Goal: Find specific page/section: Find specific page/section

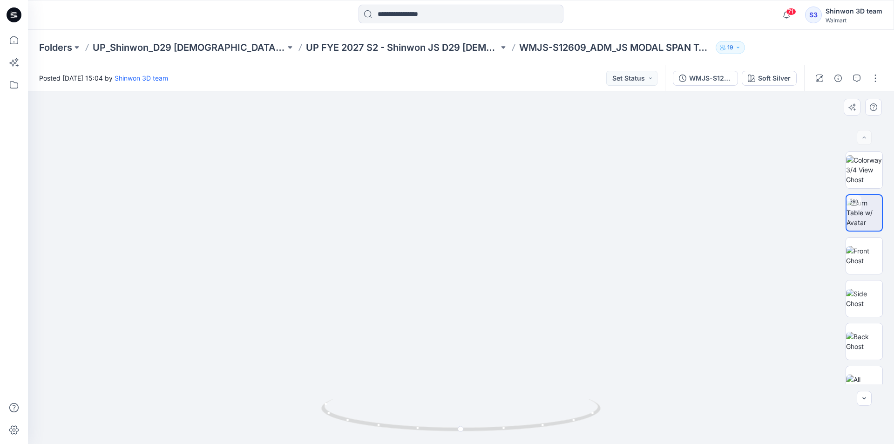
drag, startPoint x: 469, startPoint y: 362, endPoint x: 471, endPoint y: 240, distance: 121.2
drag, startPoint x: 473, startPoint y: 262, endPoint x: 475, endPoint y: 282, distance: 20.1
drag, startPoint x: 481, startPoint y: 295, endPoint x: 475, endPoint y: 271, distance: 24.4
click at [338, 46] on p "UP FYE 2027 S2 - Shinwon JS D29 [DEMOGRAPHIC_DATA] Sleepwear" at bounding box center [402, 47] width 193 height 13
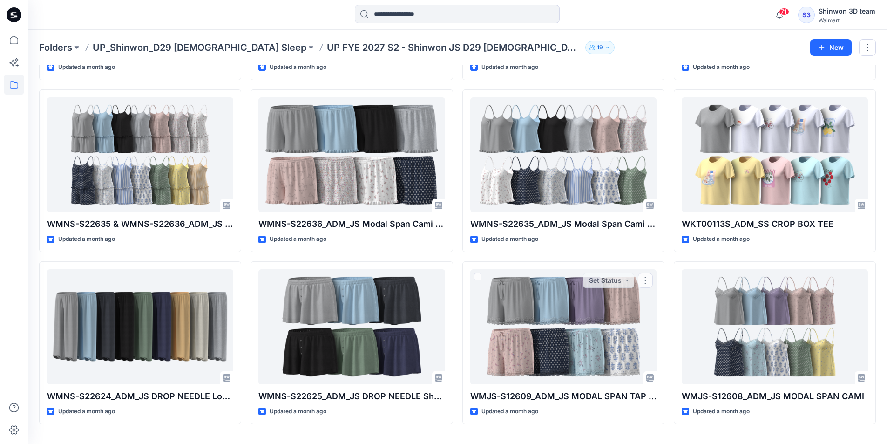
scroll to position [728, 0]
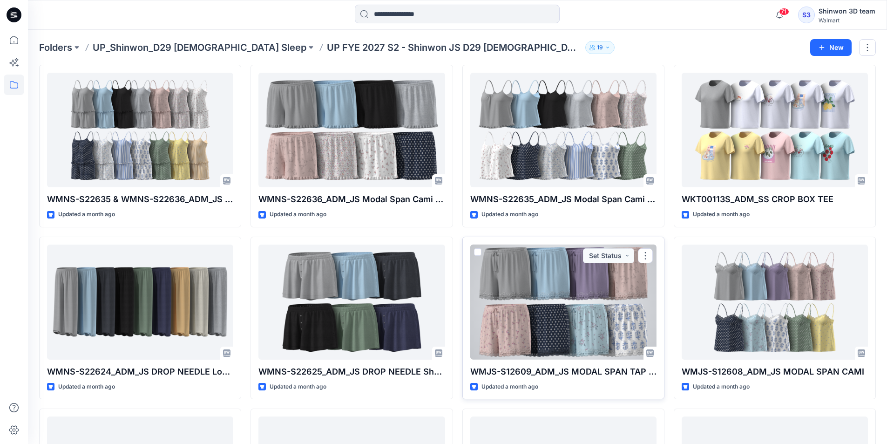
click at [543, 294] on div at bounding box center [564, 302] width 186 height 115
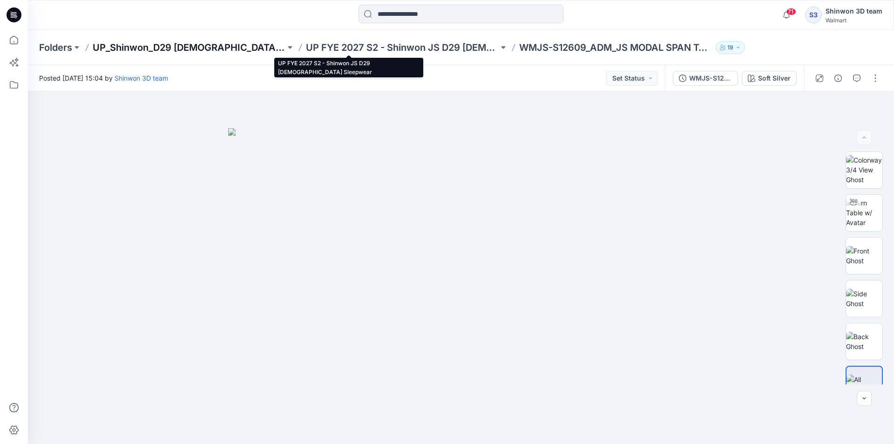
drag, startPoint x: 311, startPoint y: 50, endPoint x: 193, endPoint y: 42, distance: 118.6
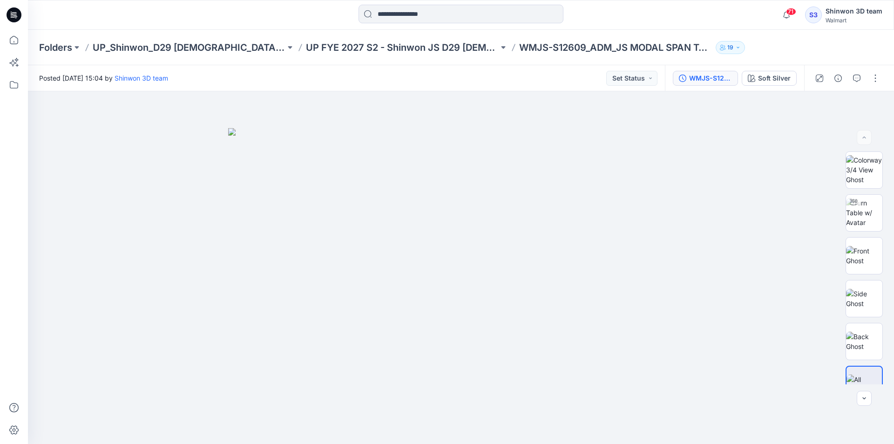
click at [717, 74] on div "WMJS-S12609_ADM_JS MODAL SPAN TAP SHORTS" at bounding box center [710, 78] width 43 height 10
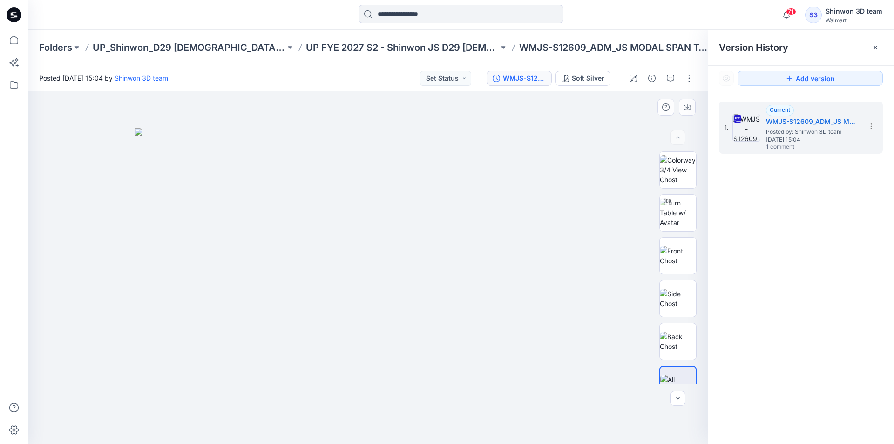
drag, startPoint x: 255, startPoint y: 418, endPoint x: 243, endPoint y: 418, distance: 12.6
click at [255, 418] on div at bounding box center [368, 267] width 680 height 353
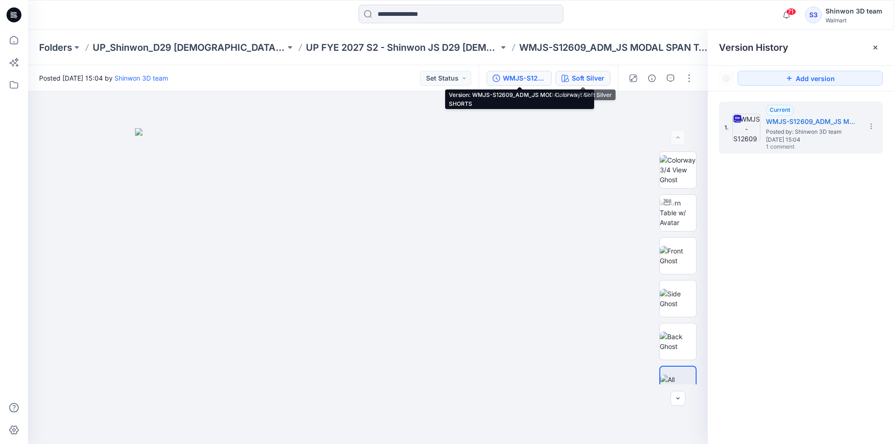
click at [603, 77] on div "Soft Silver" at bounding box center [588, 78] width 33 height 10
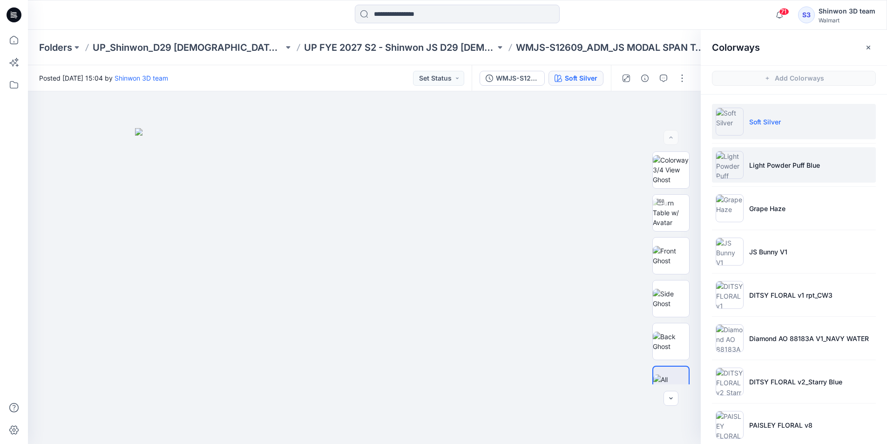
click at [781, 157] on li "Light Powder Puff Blue" at bounding box center [794, 164] width 164 height 35
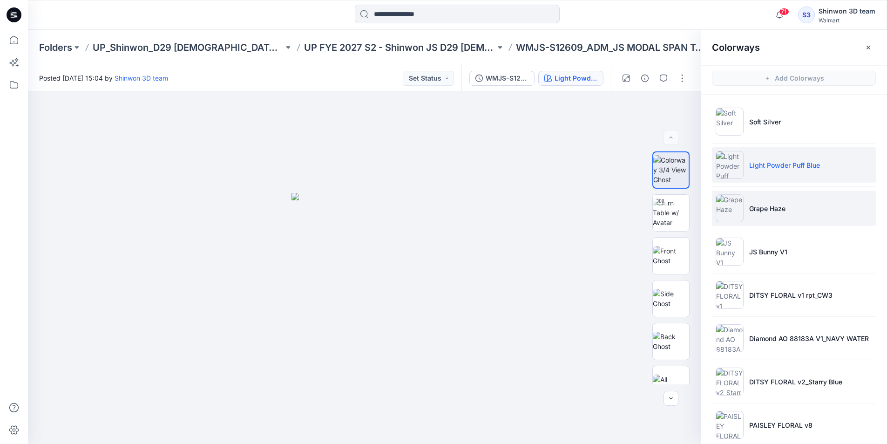
click at [764, 204] on p "Grape Haze" at bounding box center [768, 209] width 36 height 10
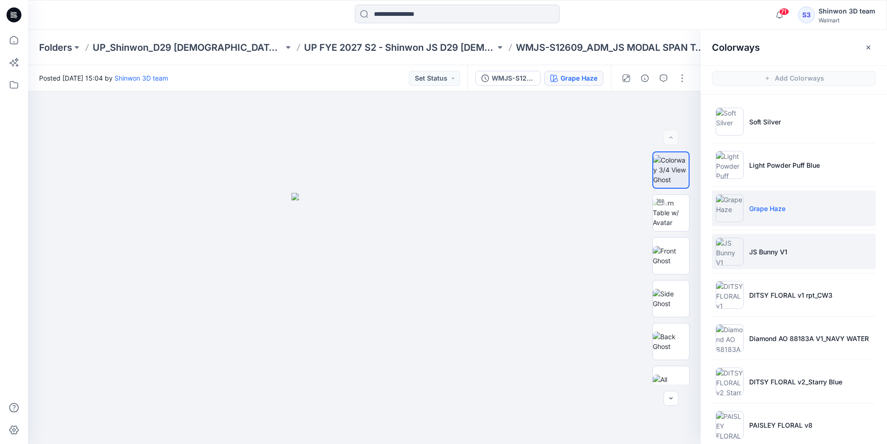
click at [772, 253] on p "JS Bunny V1" at bounding box center [769, 252] width 38 height 10
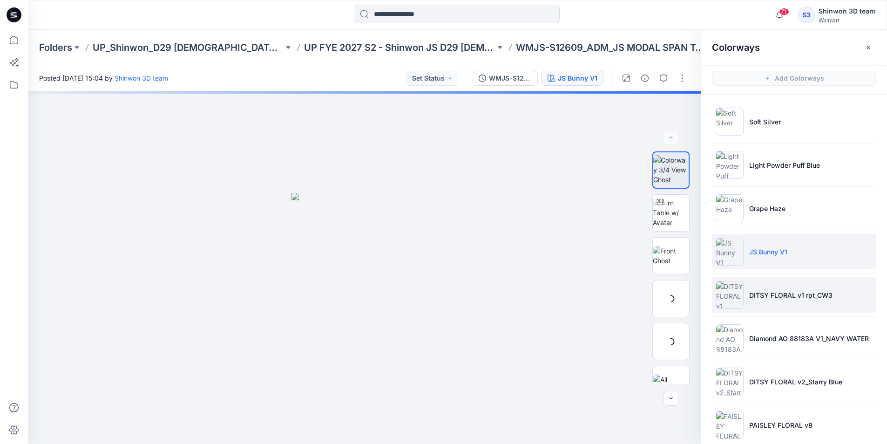
click at [772, 290] on p "DITSY FLORAL v1 rpt_CW3" at bounding box center [791, 295] width 83 height 10
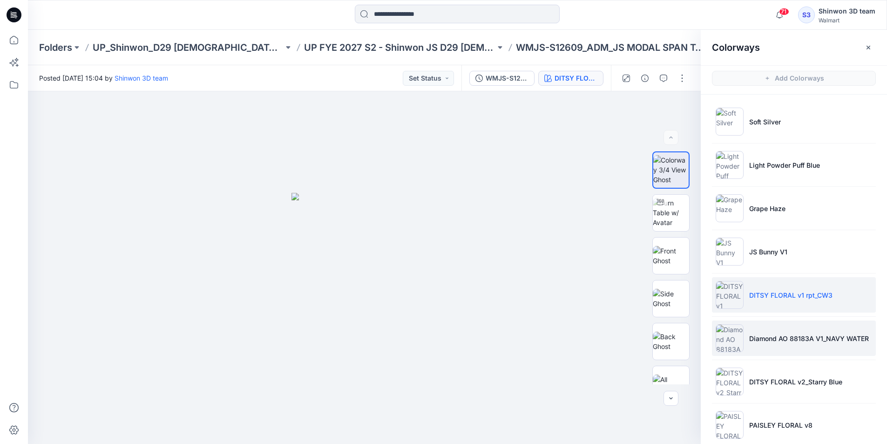
click at [772, 339] on p "Diamond AO 88183A V1_NAVY WATER" at bounding box center [810, 339] width 120 height 10
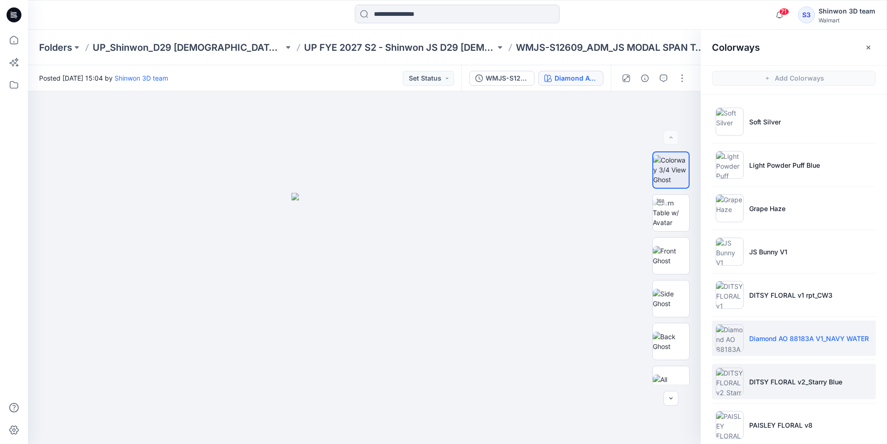
click at [770, 384] on p "DITSY FLORAL v2_Starry Blue" at bounding box center [796, 382] width 93 height 10
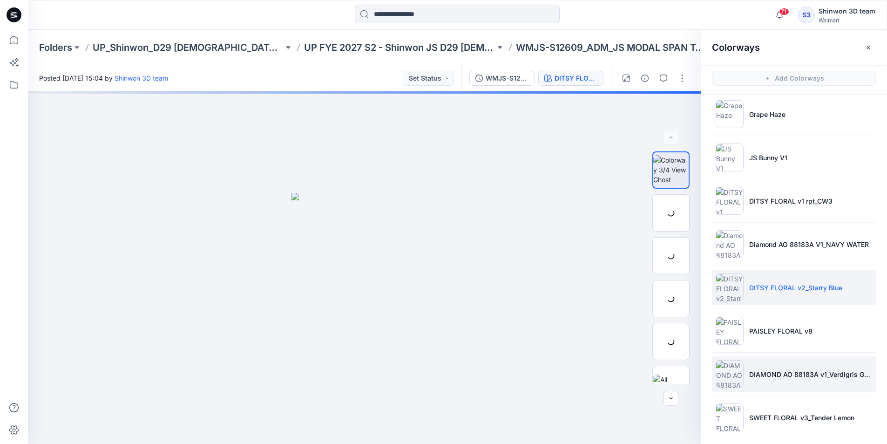
scroll to position [99, 0]
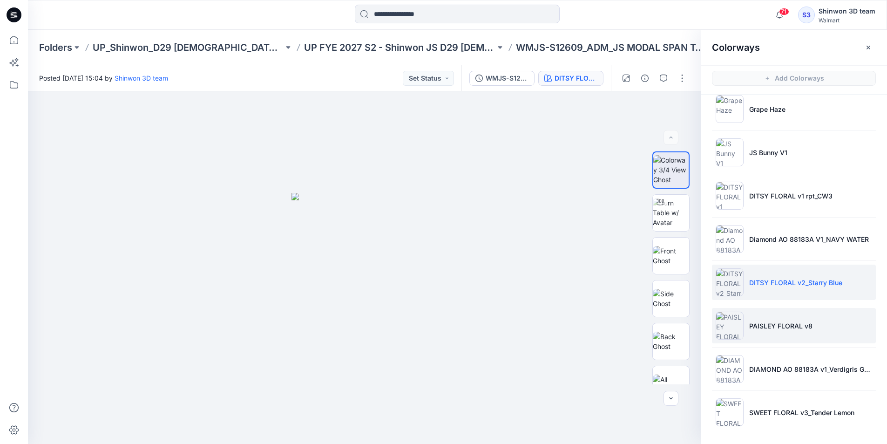
click at [768, 325] on p "PAISLEY FLORAL v8" at bounding box center [781, 326] width 63 height 10
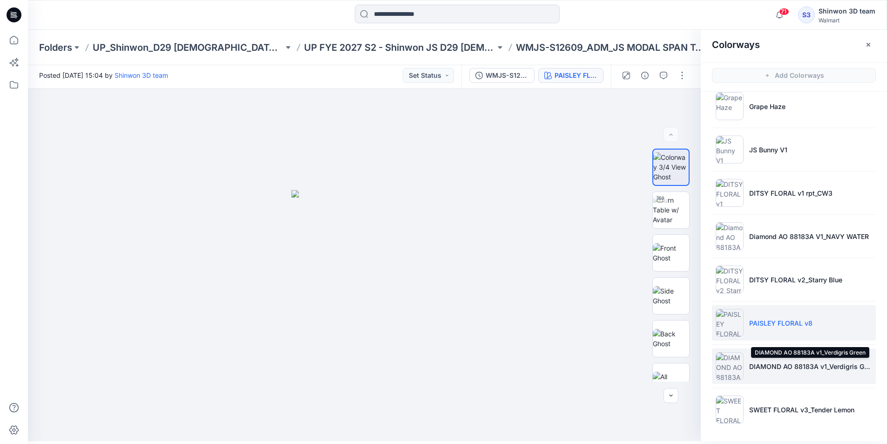
click at [769, 363] on p "DIAMOND AO 88183A v1_Verdigris Green" at bounding box center [811, 367] width 123 height 10
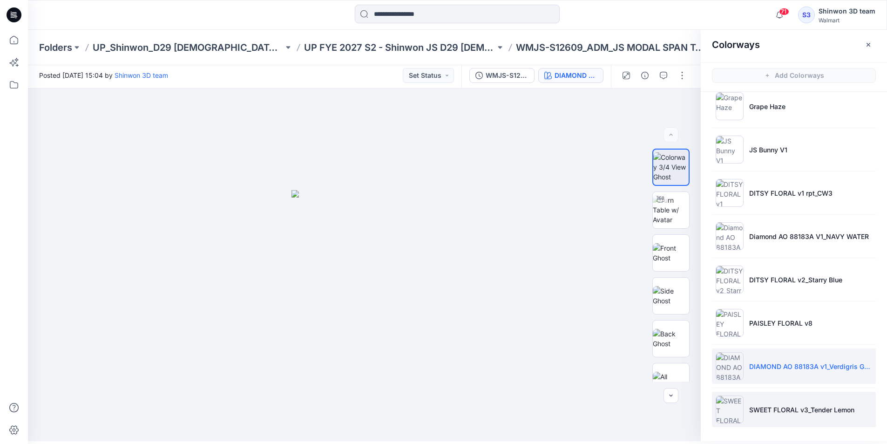
click at [762, 407] on p "SWEET FLORAL v3_Tender Lemon" at bounding box center [802, 410] width 105 height 10
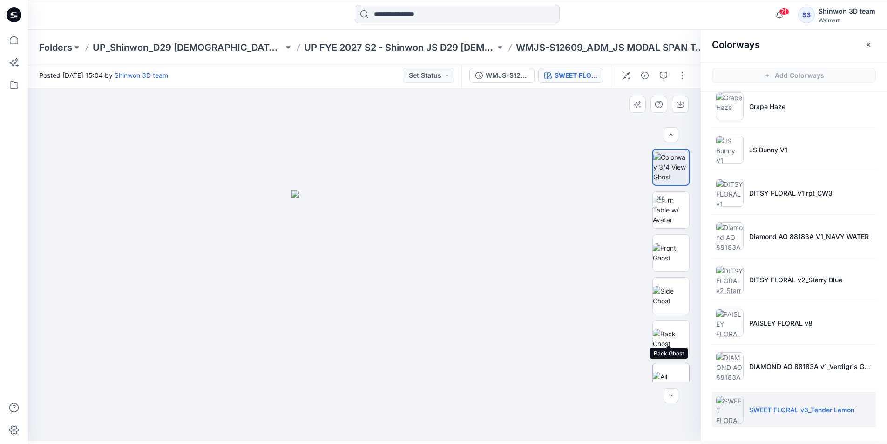
scroll to position [19, 0]
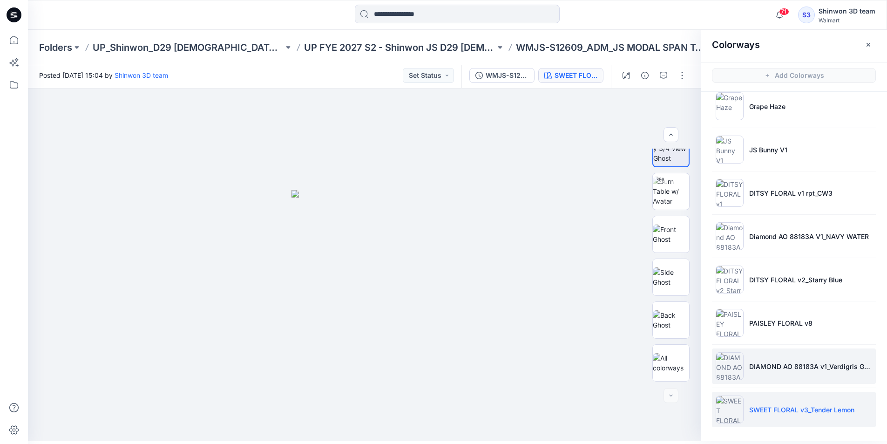
click at [793, 373] on li "DIAMOND AO 88183A v1_Verdigris Green" at bounding box center [794, 365] width 164 height 35
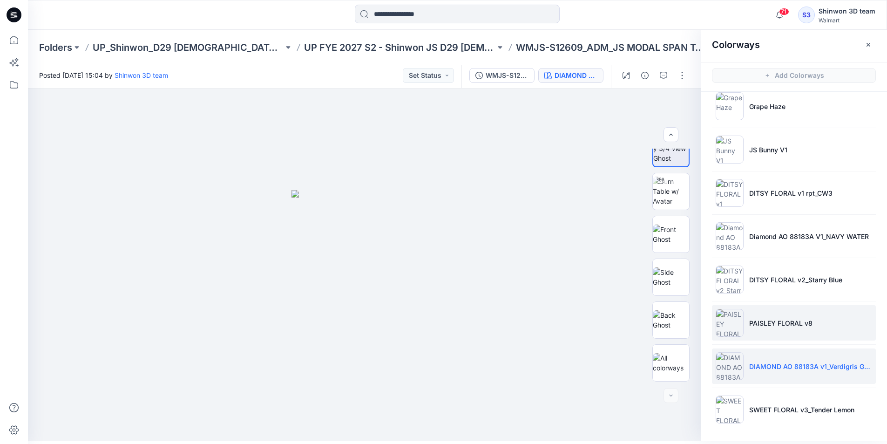
click at [784, 329] on li "PAISLEY FLORAL v8" at bounding box center [794, 322] width 164 height 35
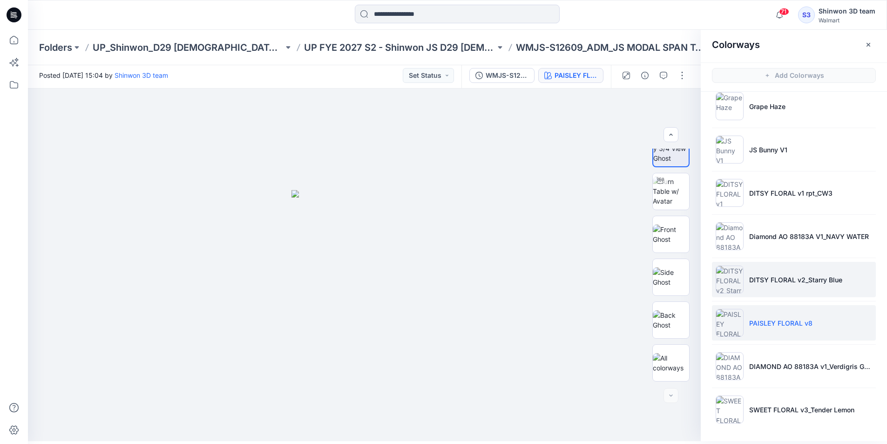
click at [795, 279] on p "DITSY FLORAL v2_Starry Blue" at bounding box center [796, 280] width 93 height 10
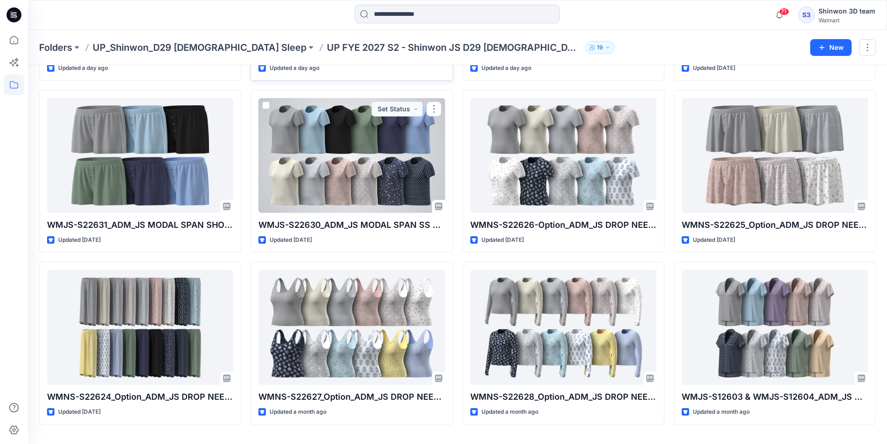
scroll to position [212, 0]
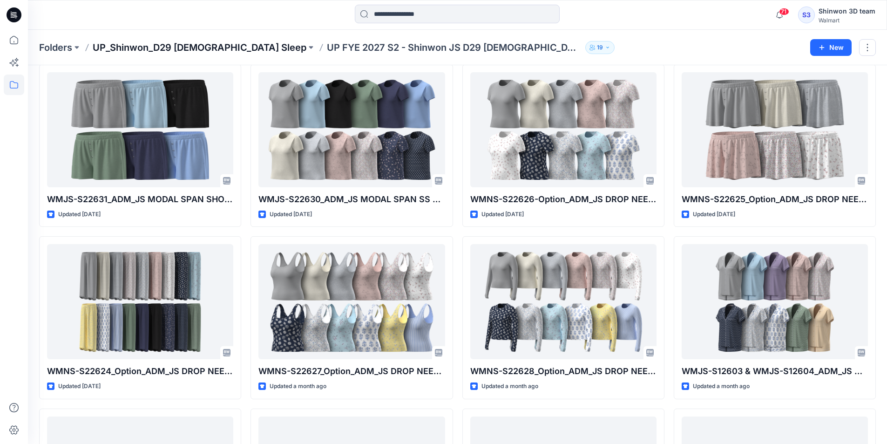
click at [133, 47] on p "UP_Shinwon_D29 [DEMOGRAPHIC_DATA] Sleep" at bounding box center [200, 47] width 214 height 13
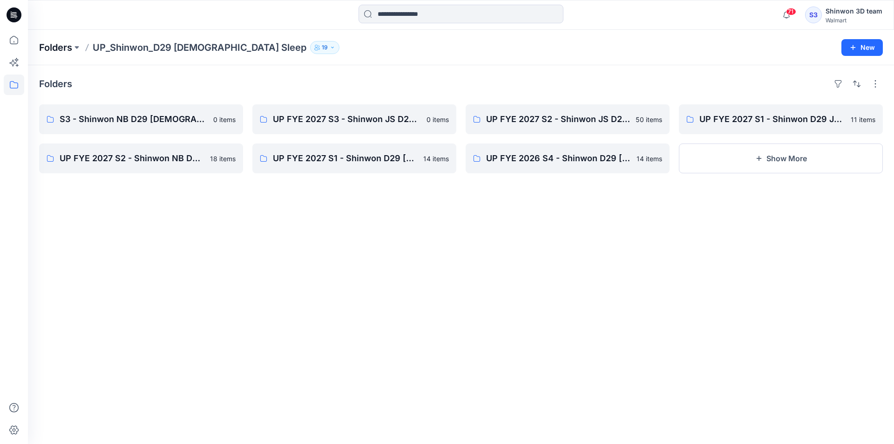
click at [55, 48] on p "Folders" at bounding box center [55, 47] width 33 height 13
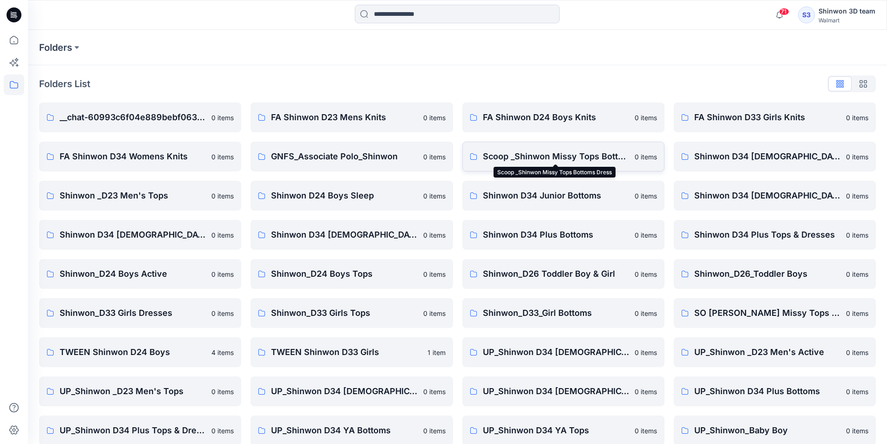
click at [526, 157] on p "Scoop _Shinwon Missy Tops Bottoms Dress" at bounding box center [556, 156] width 146 height 13
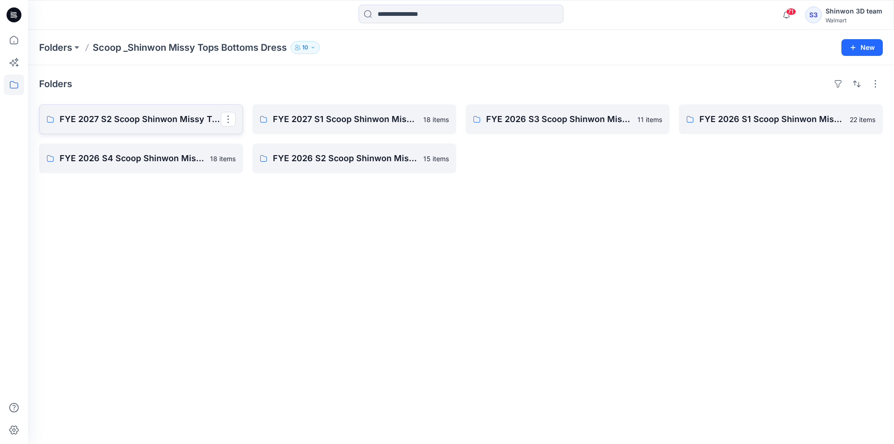
click at [61, 115] on p "FYE 2027 S2 Scoop Shinwon Missy Tops Bottoms Dress Board" at bounding box center [140, 119] width 161 height 13
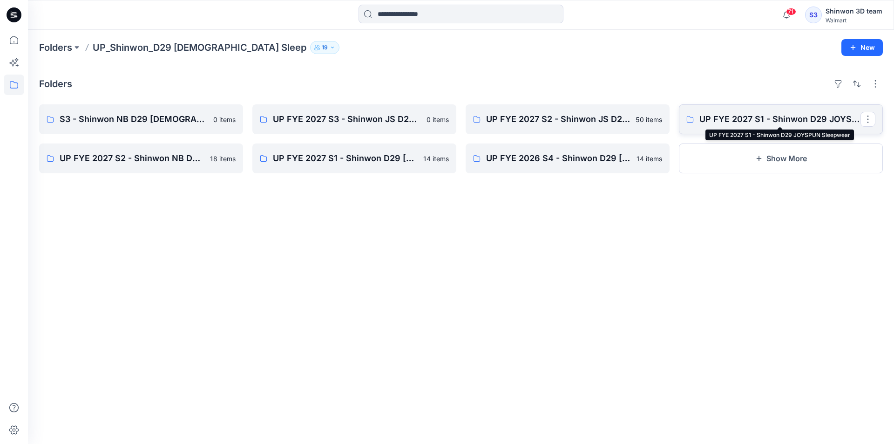
click at [766, 124] on p "UP FYE 2027 S1 - Shinwon D29 JOYSPUN Sleepwear" at bounding box center [780, 119] width 161 height 13
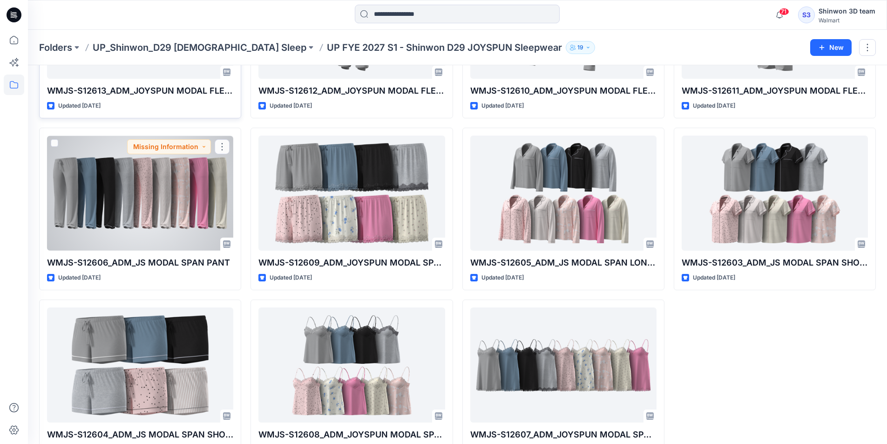
scroll to position [132, 0]
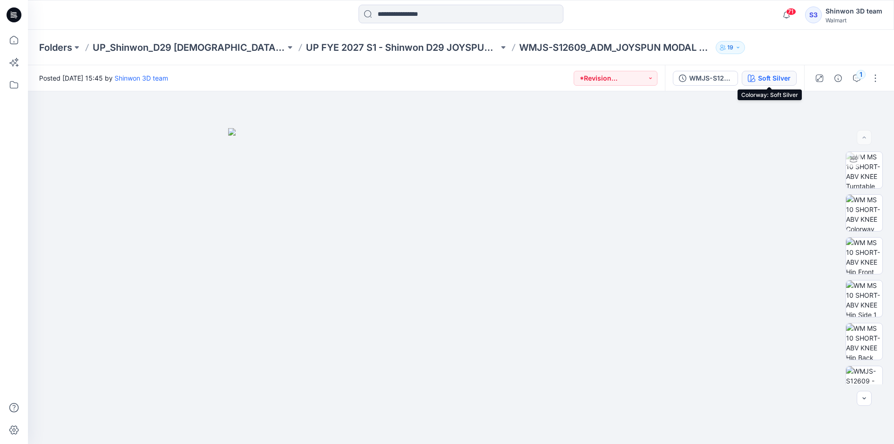
click at [782, 78] on div "Soft Silver" at bounding box center [774, 78] width 33 height 10
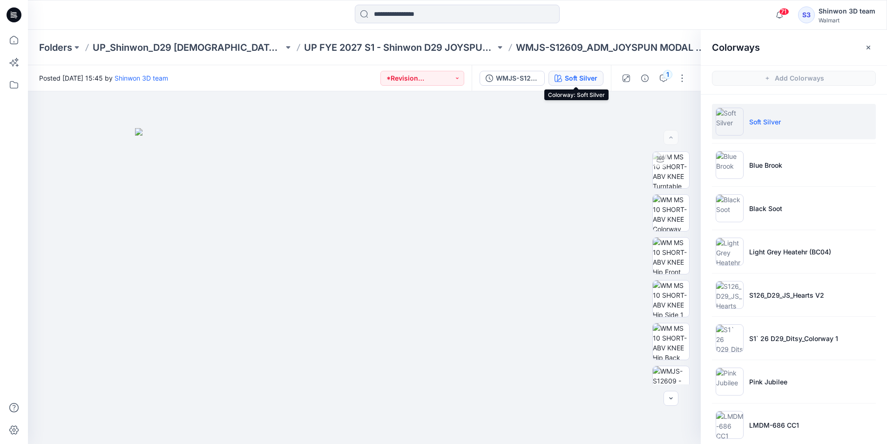
click at [577, 75] on div "Soft Silver" at bounding box center [581, 78] width 33 height 10
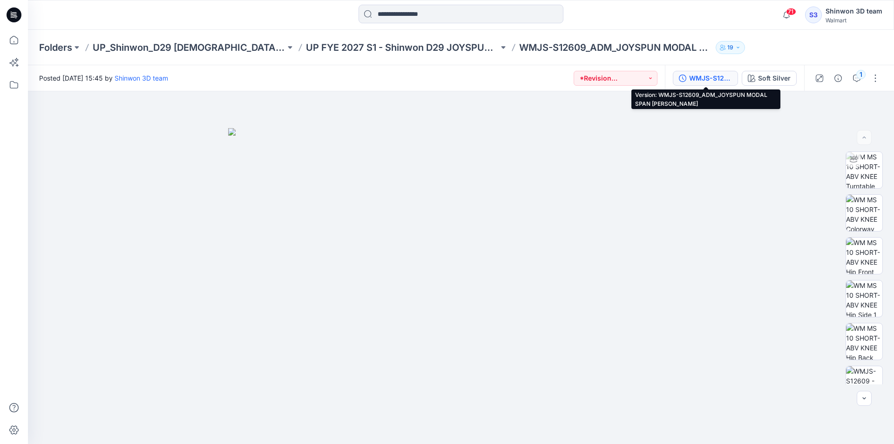
click at [709, 80] on div "WMJS-S12609_ADM_JOYSPUN MODAL SPAN CAMI SHORT" at bounding box center [710, 78] width 43 height 10
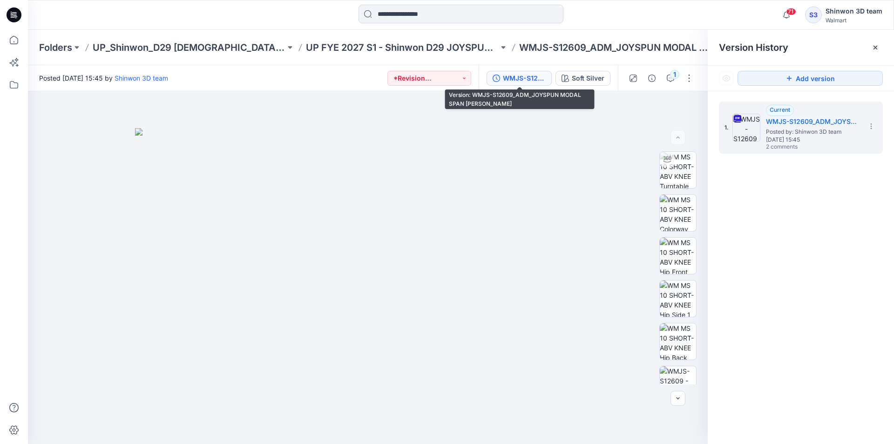
click at [511, 72] on button "WMJS-S12609_ADM_JOYSPUN MODAL SPAN CAMI SHORT" at bounding box center [519, 78] width 65 height 15
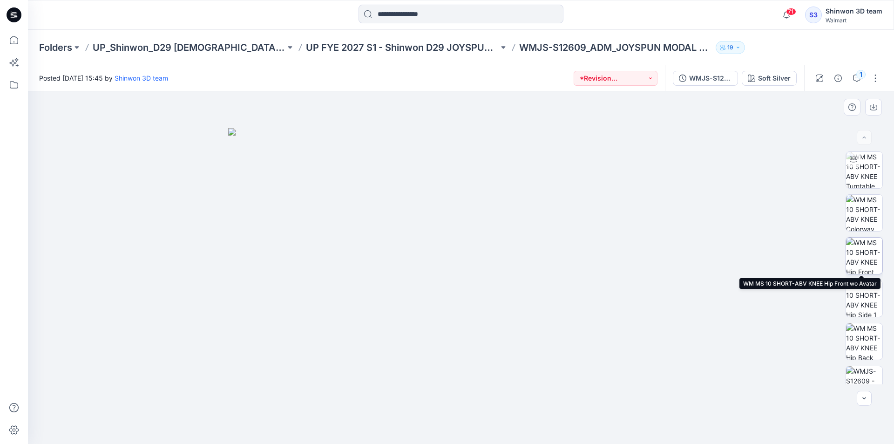
click at [870, 241] on img at bounding box center [864, 256] width 36 height 36
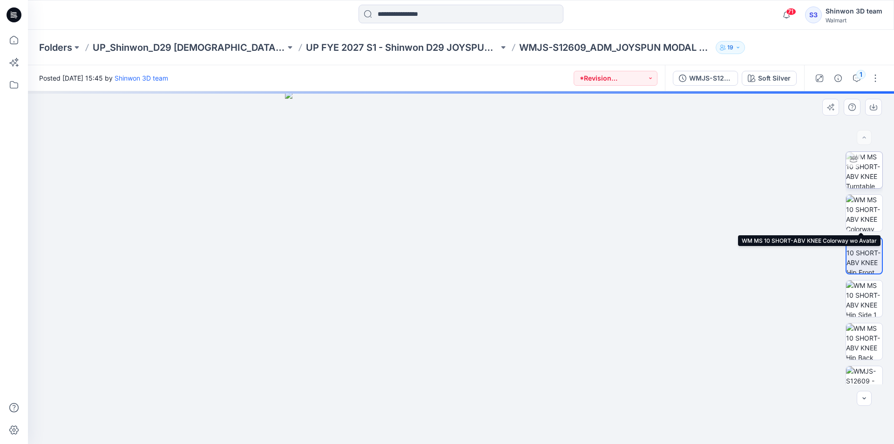
click at [865, 184] on img at bounding box center [864, 170] width 36 height 36
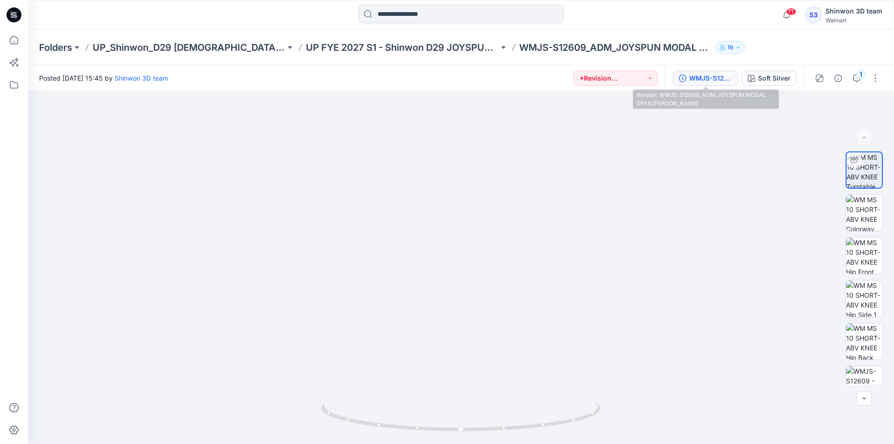
click at [691, 82] on div "WMJS-S12609_ADM_JOYSPUN MODAL SPAN CAMI SHORT" at bounding box center [710, 78] width 43 height 10
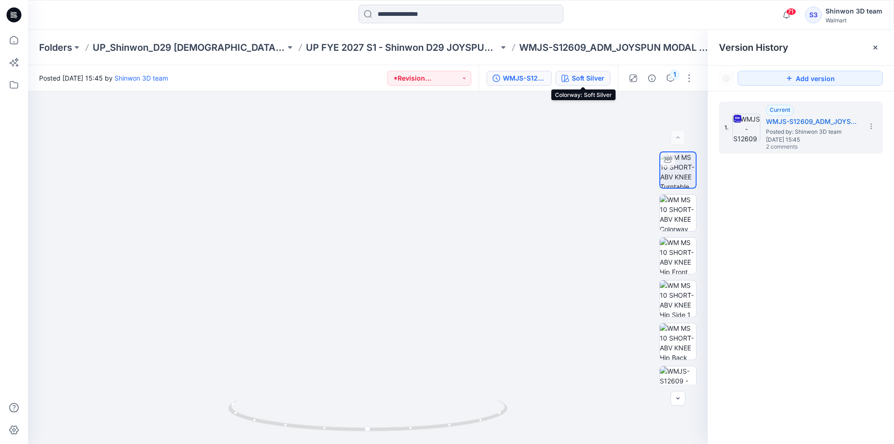
drag, startPoint x: 583, startPoint y: 82, endPoint x: 578, endPoint y: 74, distance: 9.8
click at [583, 82] on div "Soft Silver" at bounding box center [588, 78] width 33 height 10
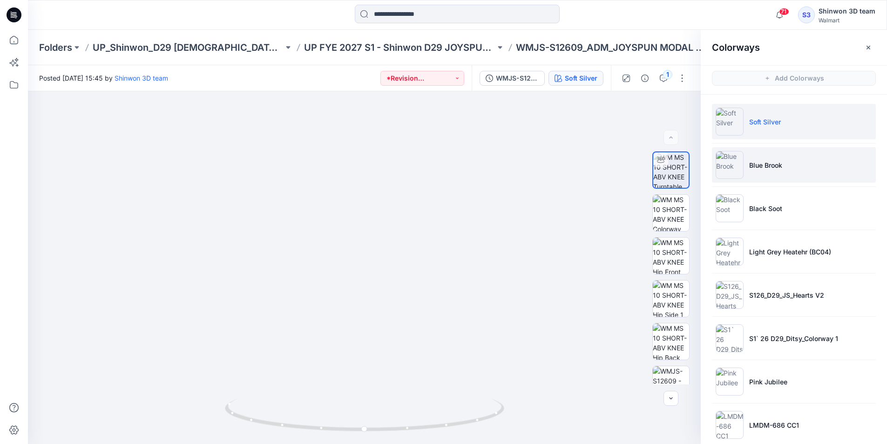
click at [752, 164] on p "Blue Brook" at bounding box center [766, 165] width 33 height 10
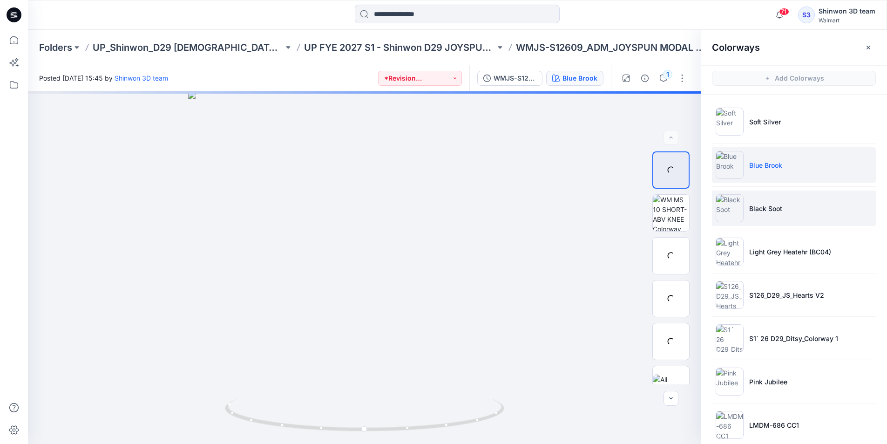
drag, startPoint x: 754, startPoint y: 205, endPoint x: 756, endPoint y: 221, distance: 16.9
click at [755, 205] on p "Black Soot" at bounding box center [766, 209] width 33 height 10
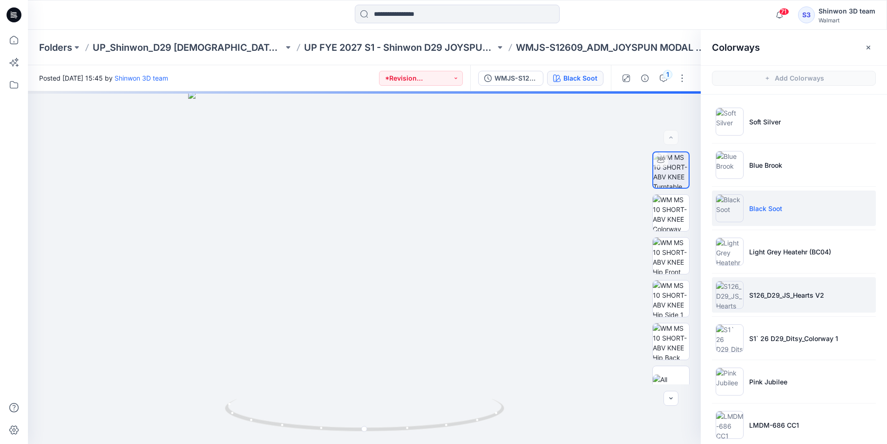
drag, startPoint x: 763, startPoint y: 247, endPoint x: 759, endPoint y: 278, distance: 30.9
click at [763, 248] on p "Light Grey Heatehr (BC04)" at bounding box center [791, 252] width 82 height 10
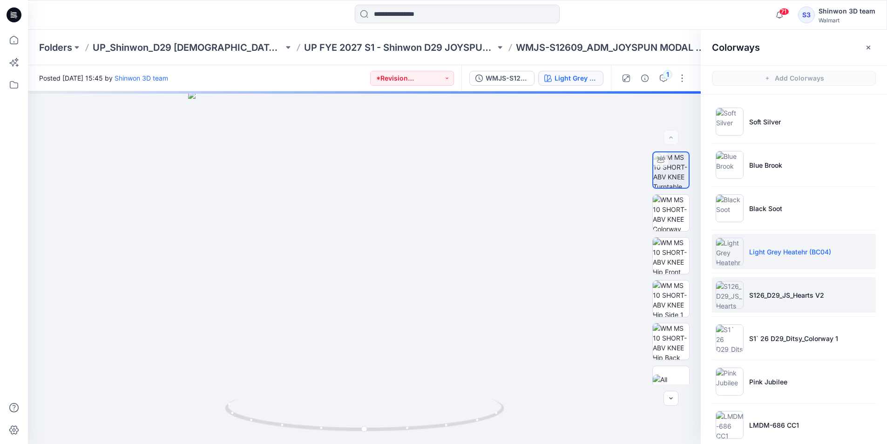
click at [757, 292] on p "S126_D29_JS_Hearts V2" at bounding box center [787, 295] width 75 height 10
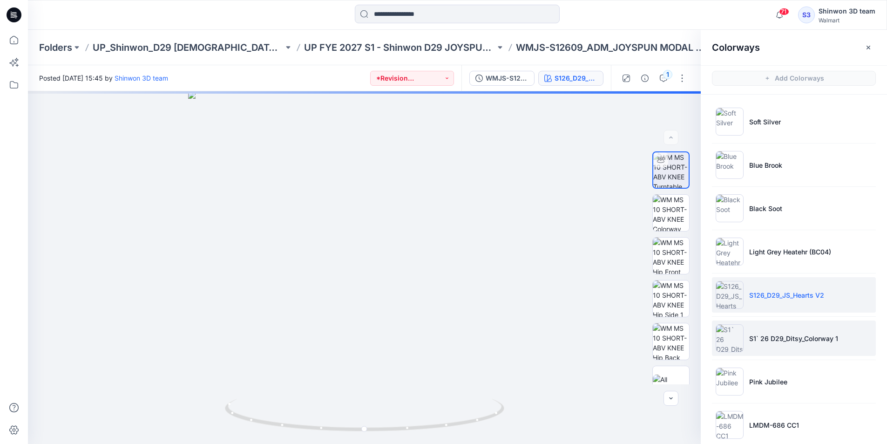
click at [759, 348] on li "S1` 26 D29_Ditsy_Colorway 1" at bounding box center [794, 338] width 164 height 35
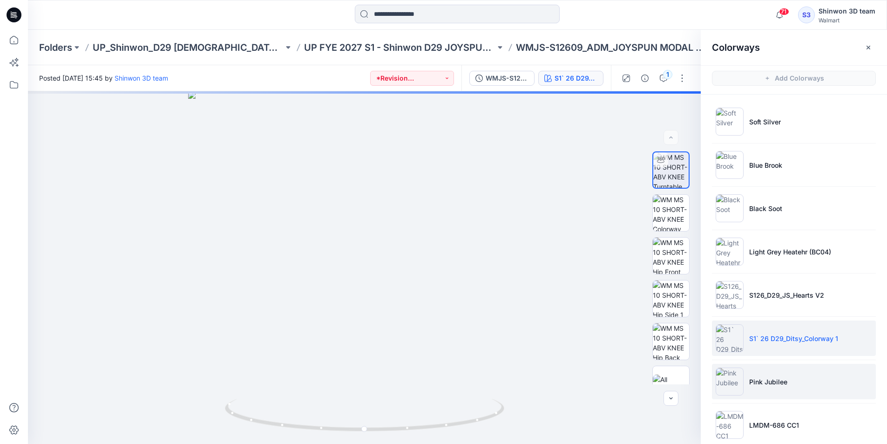
click at [773, 375] on li "Pink Jubilee" at bounding box center [794, 381] width 164 height 35
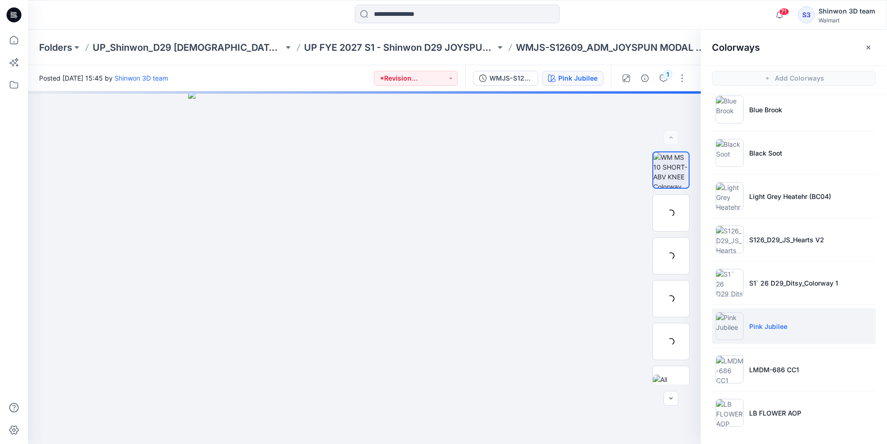
scroll to position [56, 0]
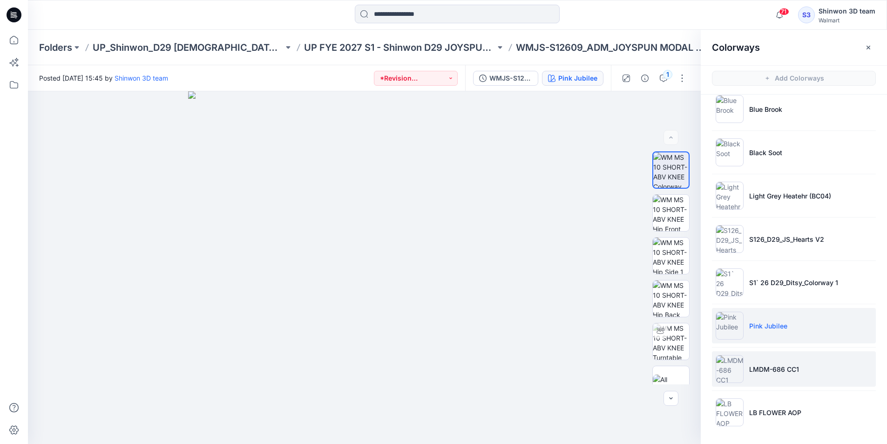
click at [784, 365] on p "LMDM-686 CC1" at bounding box center [775, 369] width 50 height 10
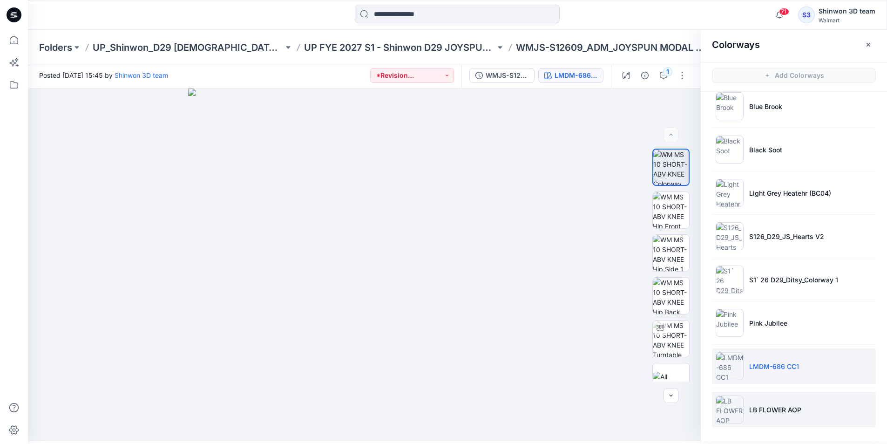
click at [779, 404] on li "LB FLOWER AOP" at bounding box center [794, 409] width 164 height 35
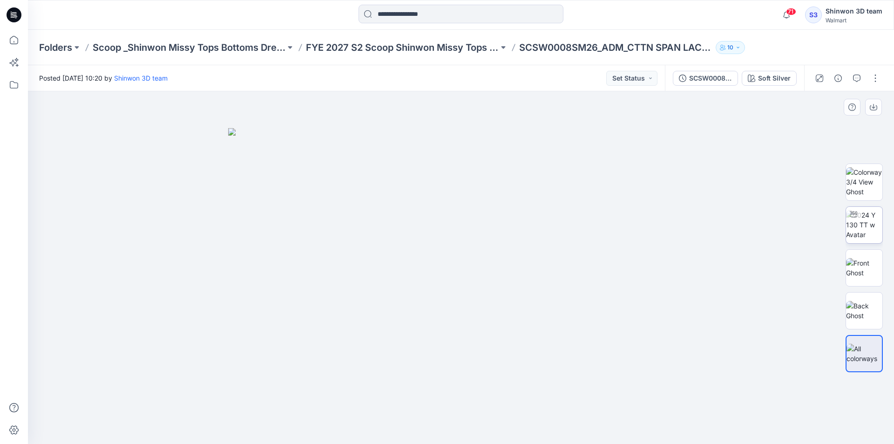
click at [865, 225] on img at bounding box center [864, 224] width 36 height 29
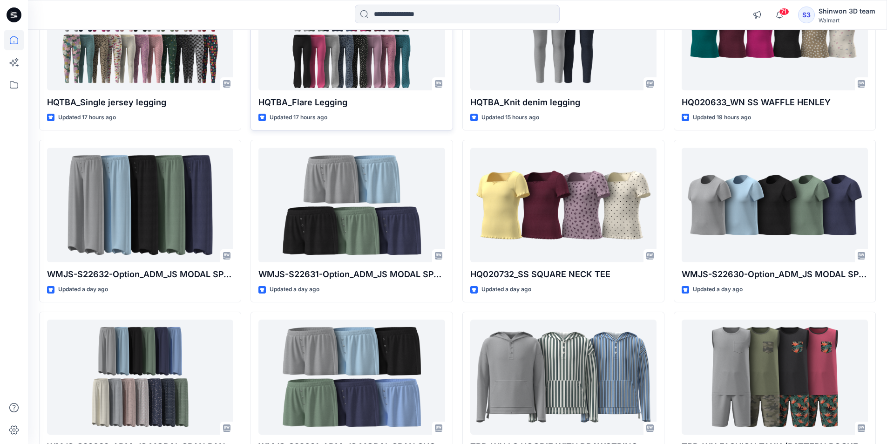
scroll to position [93, 0]
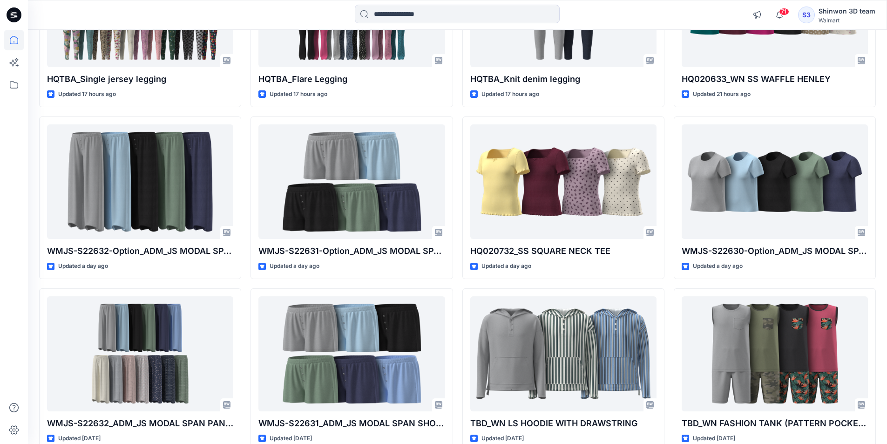
scroll to position [238, 0]
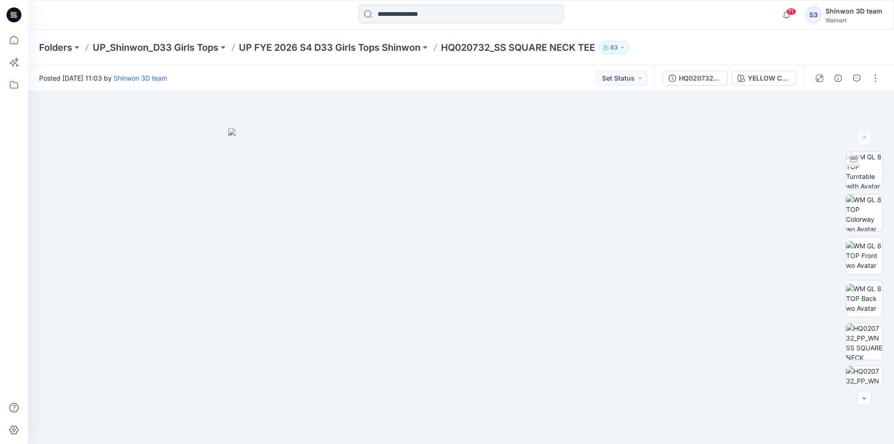
click at [294, 43] on p "UP FYE 2026 S4 D33 Girls Tops Shinwon" at bounding box center [330, 47] width 182 height 13
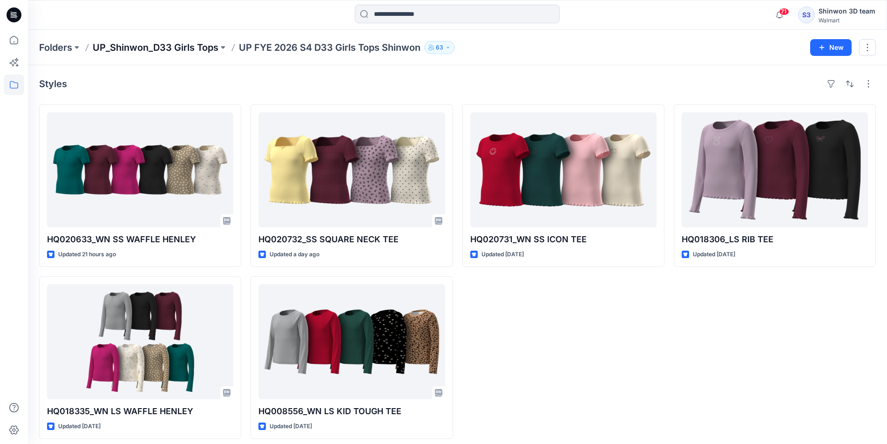
click at [200, 46] on p "UP_Shinwon_D33 Girls Tops" at bounding box center [156, 47] width 126 height 13
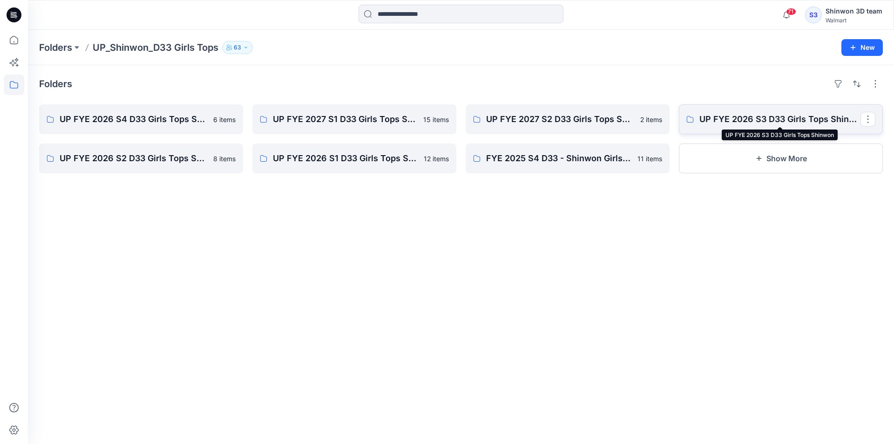
click at [792, 124] on p "UP FYE 2026 S3 D33 Girls Tops Shinwon" at bounding box center [780, 119] width 161 height 13
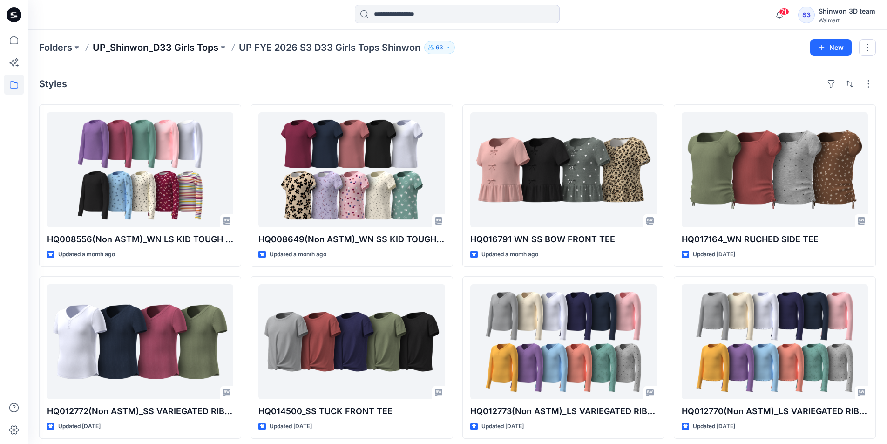
click at [189, 42] on p "UP_Shinwon_D33 Girls Tops" at bounding box center [156, 47] width 126 height 13
